Goal: Task Accomplishment & Management: Use online tool/utility

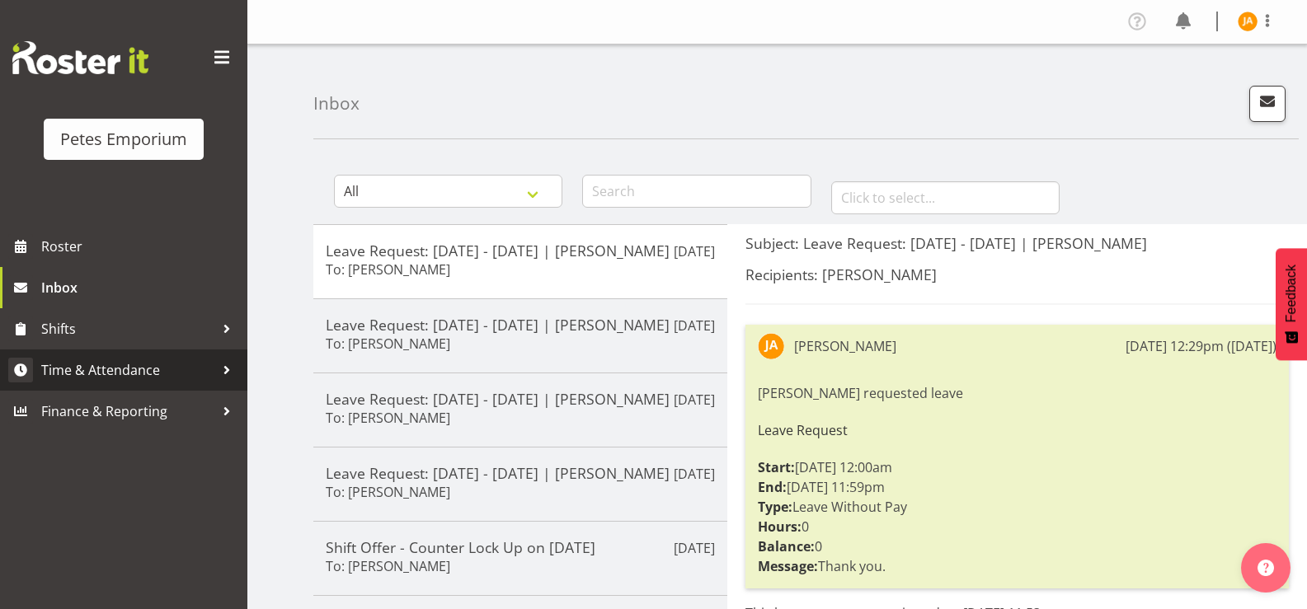
click at [117, 375] on span "Time & Attendance" at bounding box center [127, 370] width 173 height 25
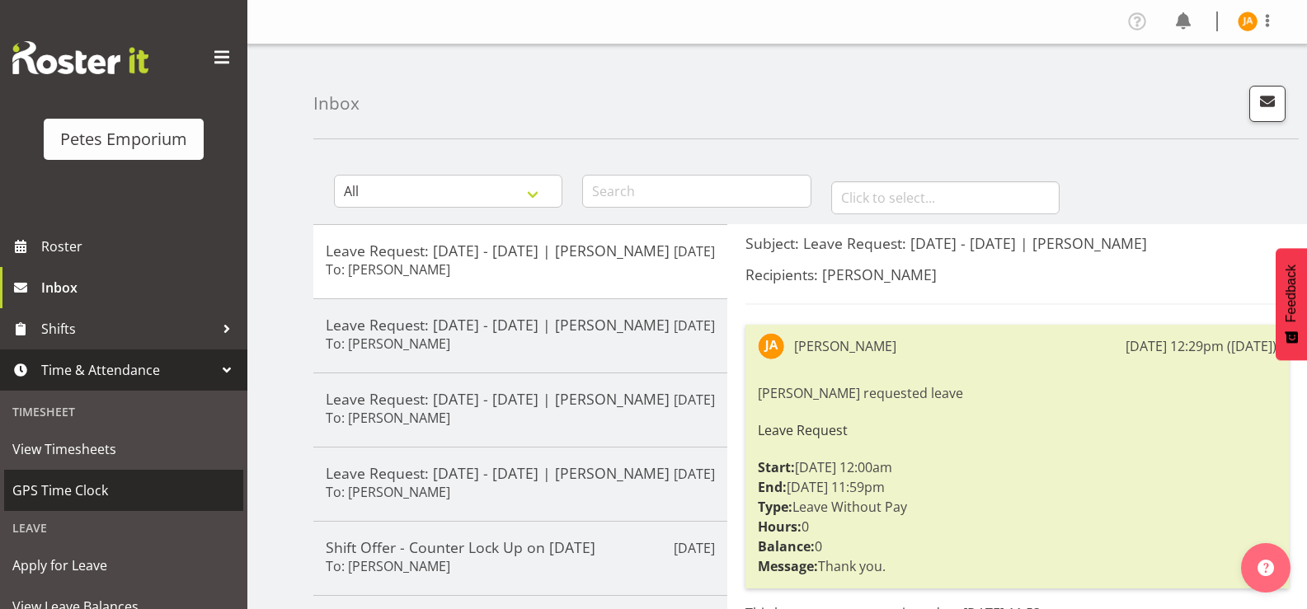
click at [59, 499] on span "GPS Time Clock" at bounding box center [123, 490] width 223 height 25
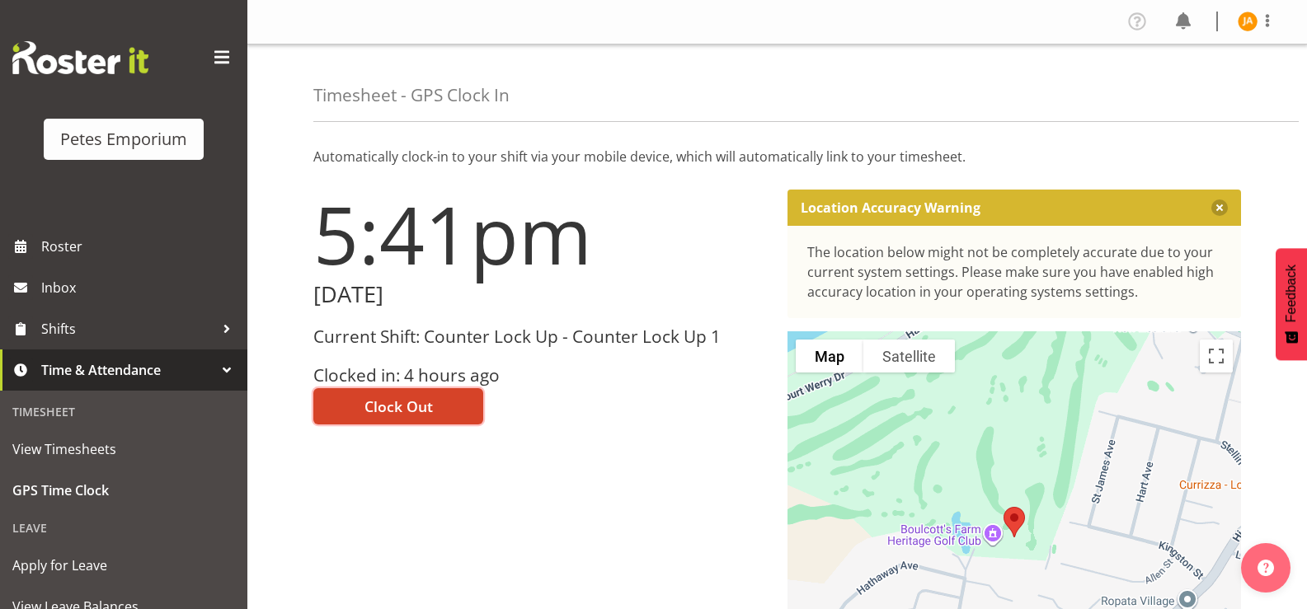
click at [410, 406] on span "Clock Out" at bounding box center [398, 406] width 68 height 21
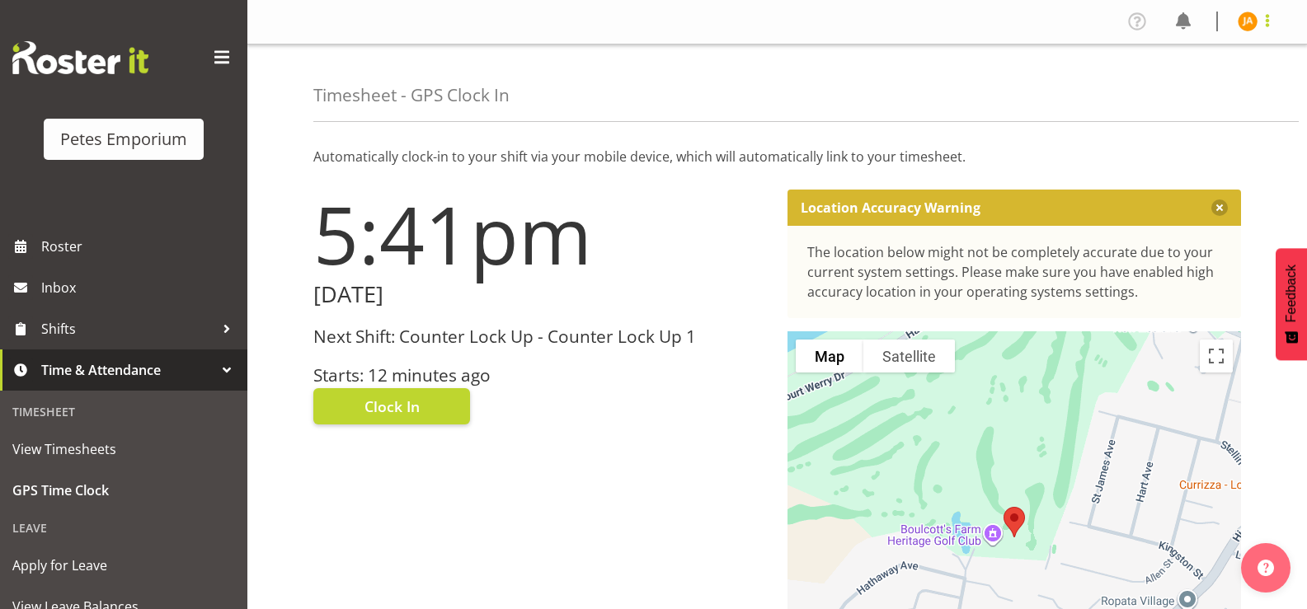
click at [1272, 16] on span at bounding box center [1267, 21] width 20 height 20
click at [1206, 78] on link "Log Out" at bounding box center [1198, 87] width 158 height 30
